Goal: Task Accomplishment & Management: Manage account settings

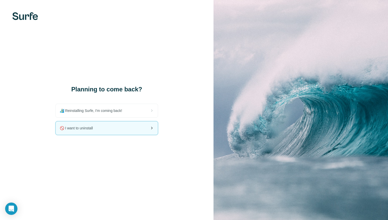
click at [120, 129] on div "🚫 I want to uninstall" at bounding box center [107, 127] width 102 height 13
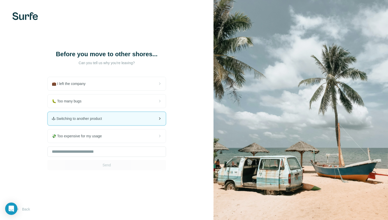
click at [115, 118] on div "🕹 Switching to another product" at bounding box center [107, 118] width 118 height 13
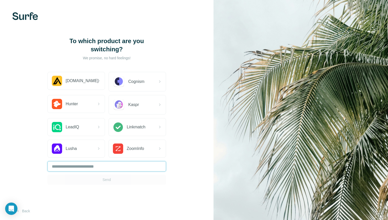
click at [102, 169] on input "text" at bounding box center [106, 166] width 119 height 10
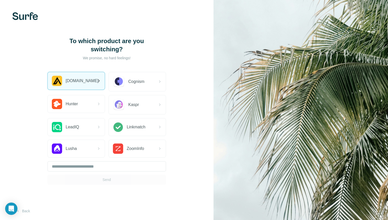
click at [88, 84] on div "[DOMAIN_NAME]" at bounding box center [76, 80] width 57 height 17
